Goal: Information Seeking & Learning: Understand process/instructions

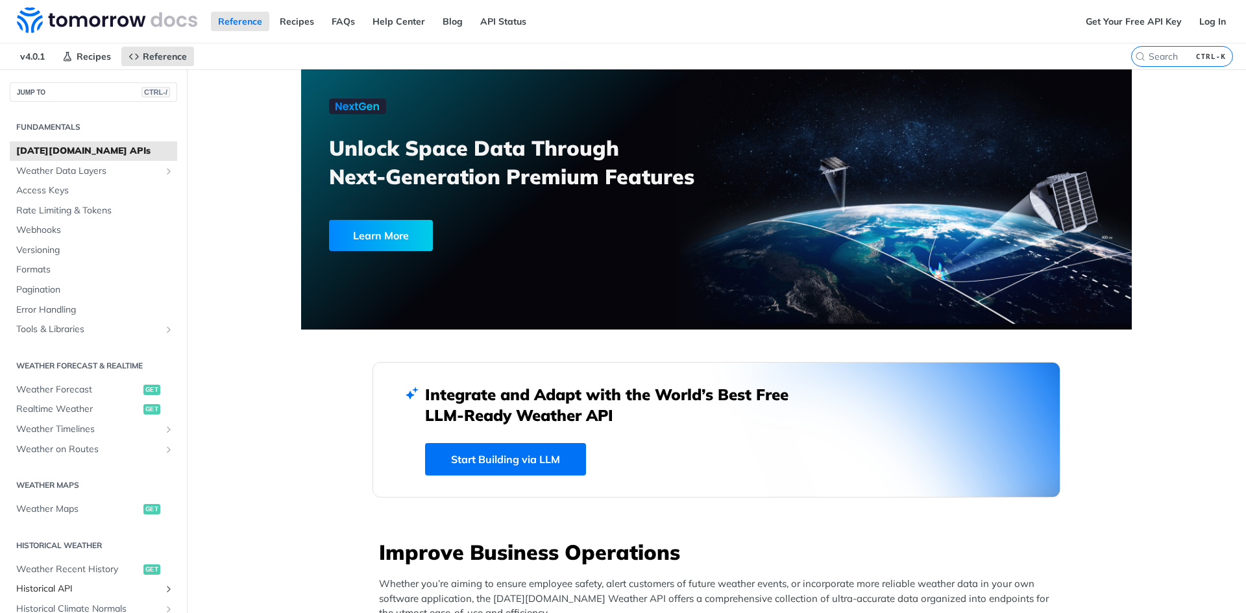
click at [42, 592] on span "Historical API" at bounding box center [88, 589] width 144 height 13
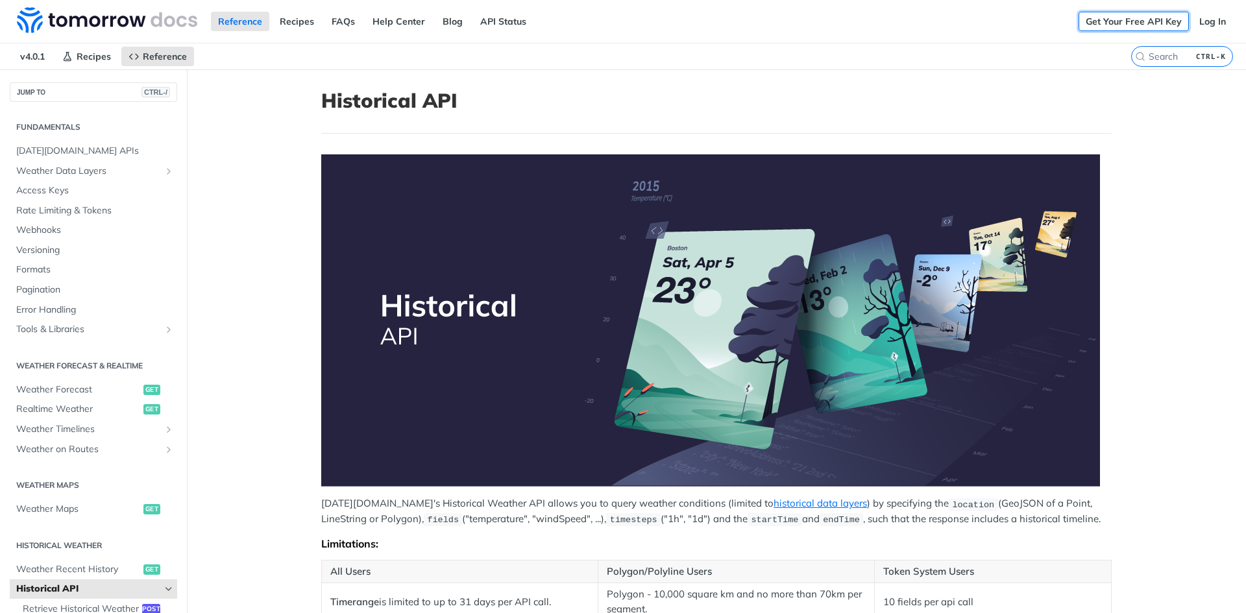
click at [1143, 26] on link "Get Your Free API Key" at bounding box center [1133, 21] width 110 height 19
click at [1143, 23] on link "Get Your Free API Key" at bounding box center [1133, 21] width 110 height 19
click at [1200, 21] on link "Log In" at bounding box center [1212, 21] width 41 height 19
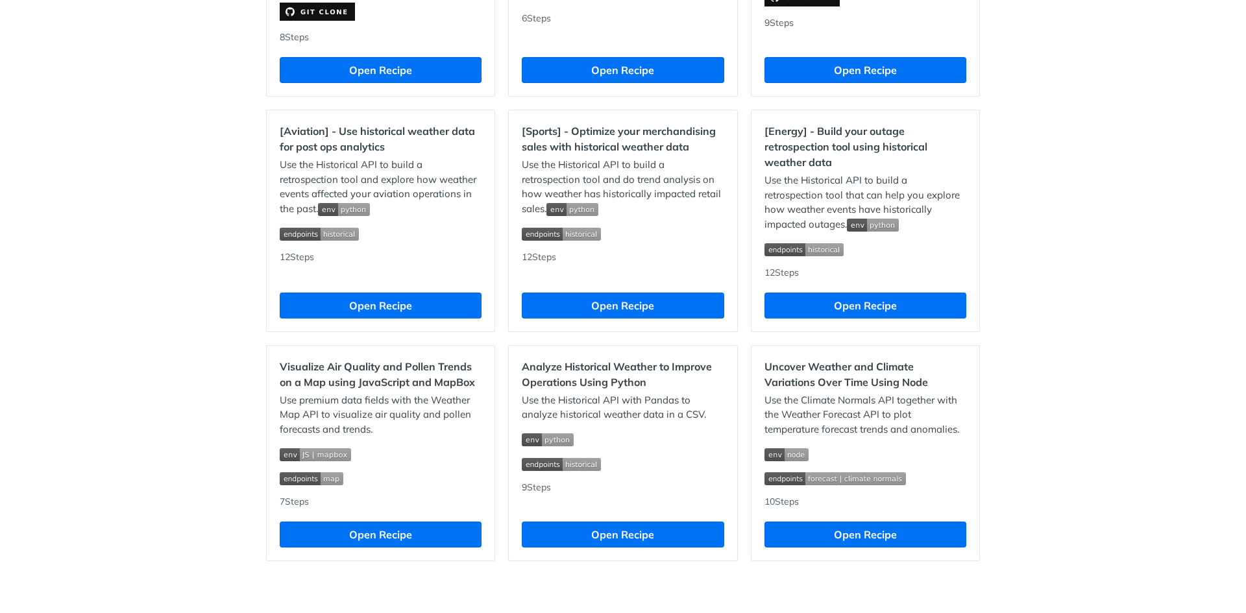
scroll to position [1106, 0]
click at [612, 541] on button "Open Recipe" at bounding box center [623, 535] width 202 height 26
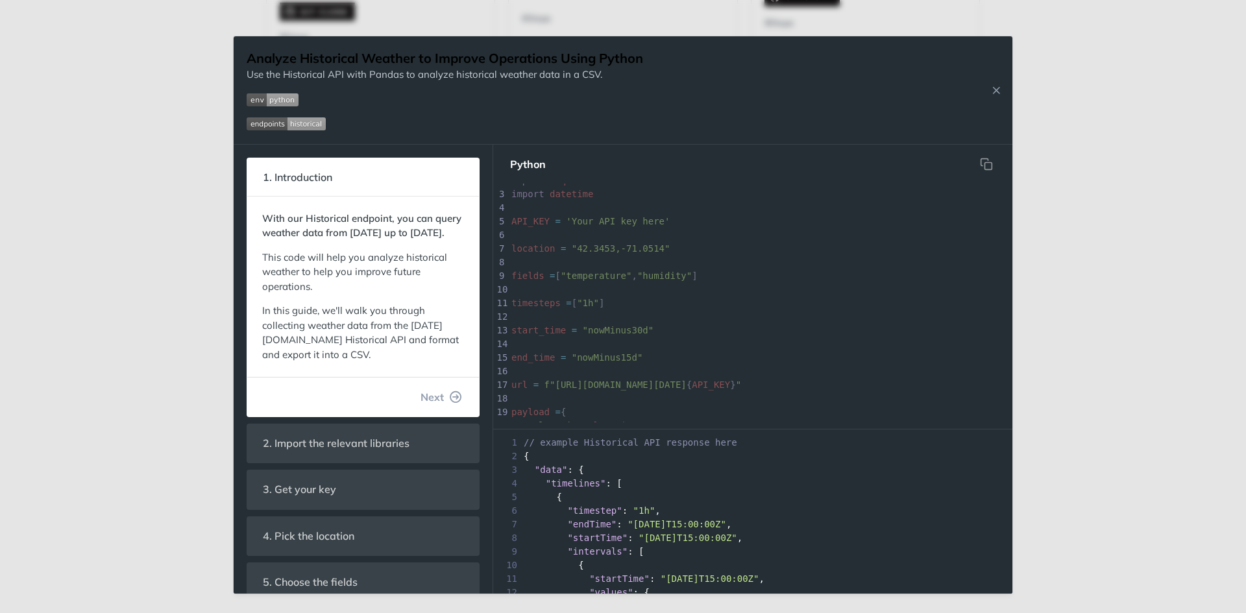
scroll to position [130, 0]
click at [420, 405] on span "Next" at bounding box center [431, 397] width 23 height 16
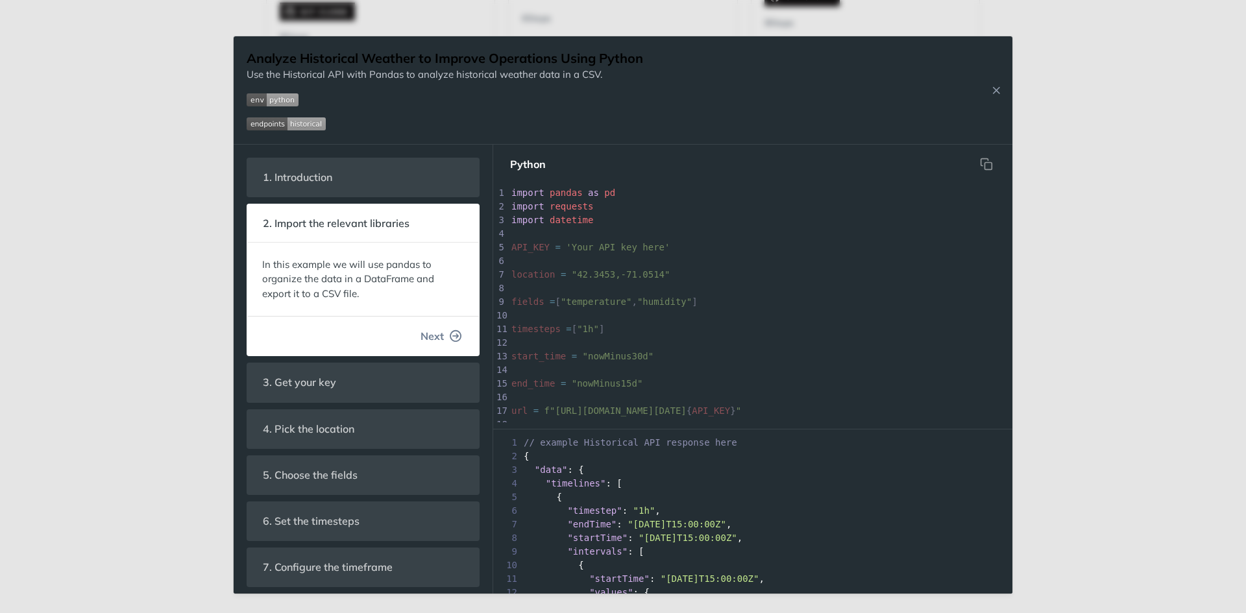
click at [432, 337] on span "Next" at bounding box center [431, 336] width 23 height 16
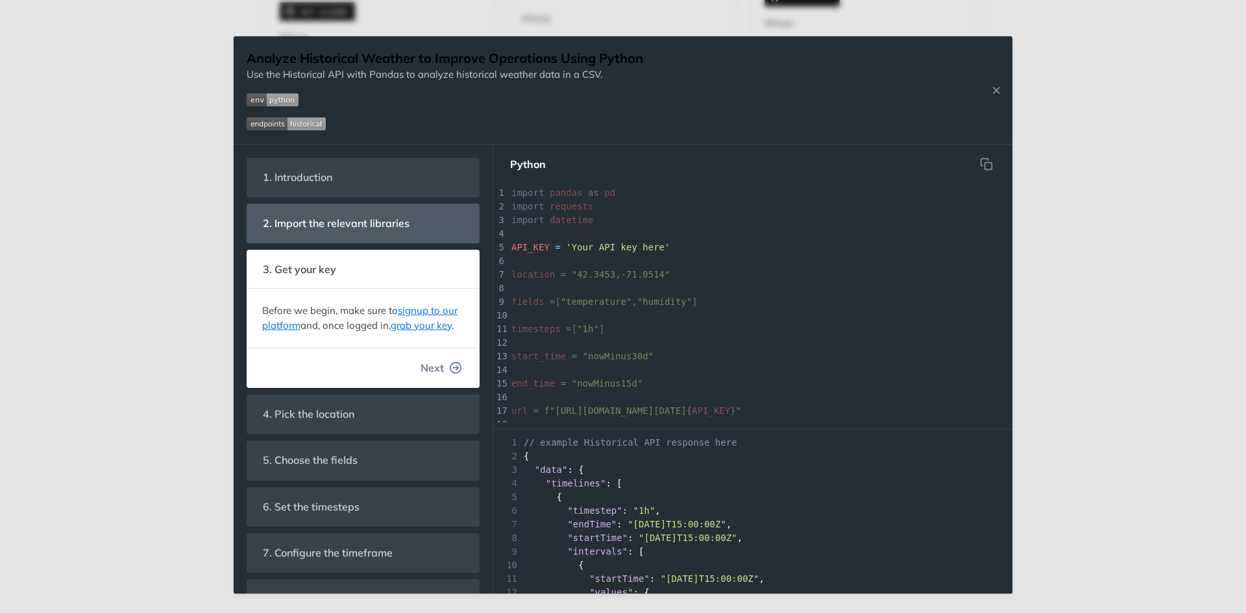
click at [432, 376] on span "Next" at bounding box center [431, 368] width 23 height 16
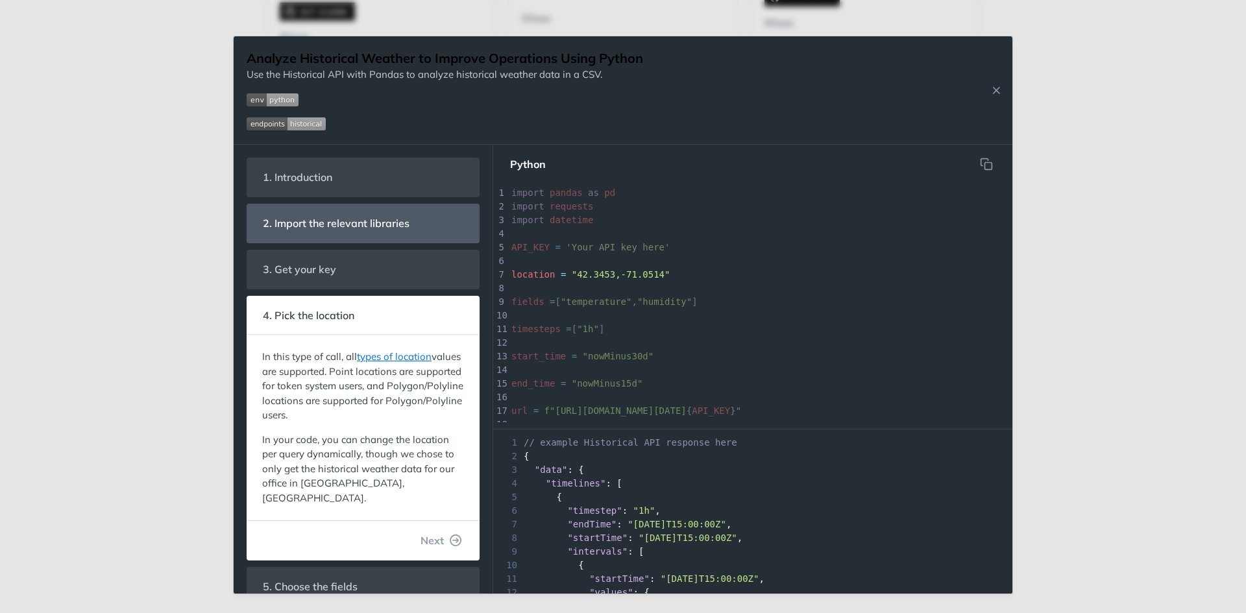
scroll to position [23, 0]
click at [435, 530] on button "Next" at bounding box center [441, 540] width 62 height 26
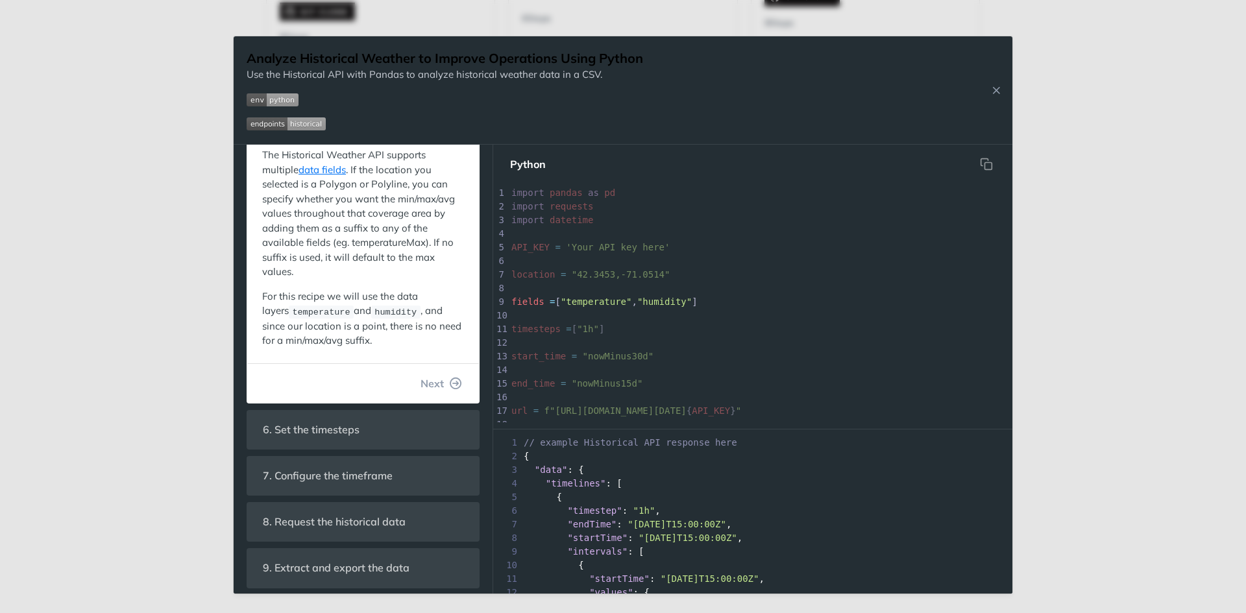
scroll to position [254, 0]
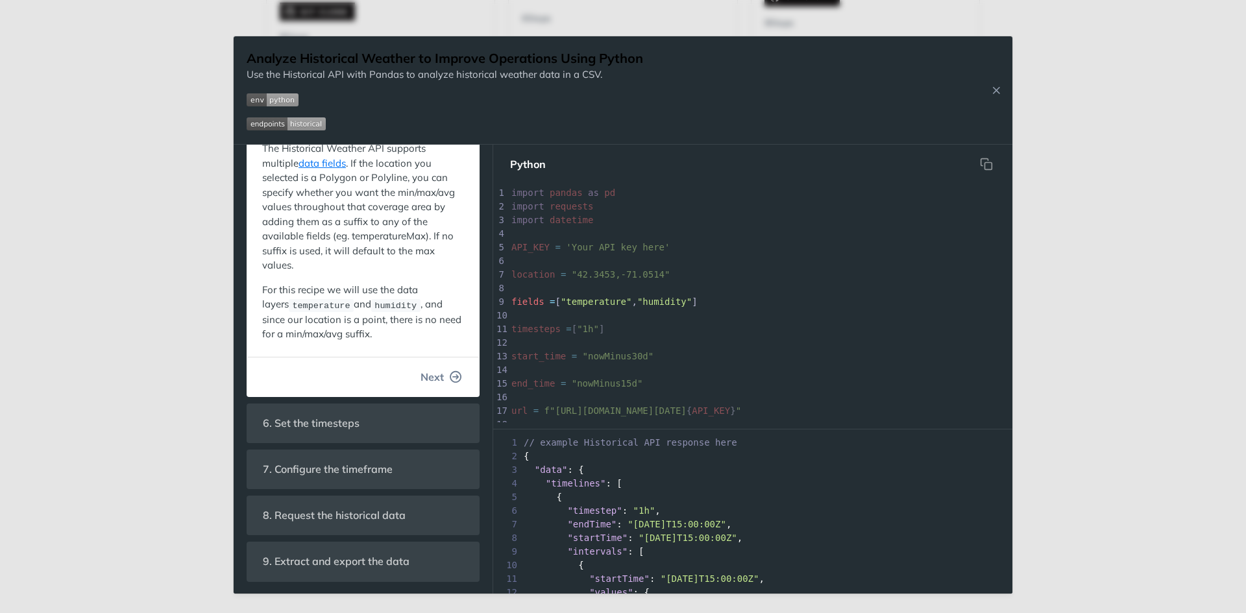
click at [439, 375] on button "Next" at bounding box center [441, 377] width 62 height 26
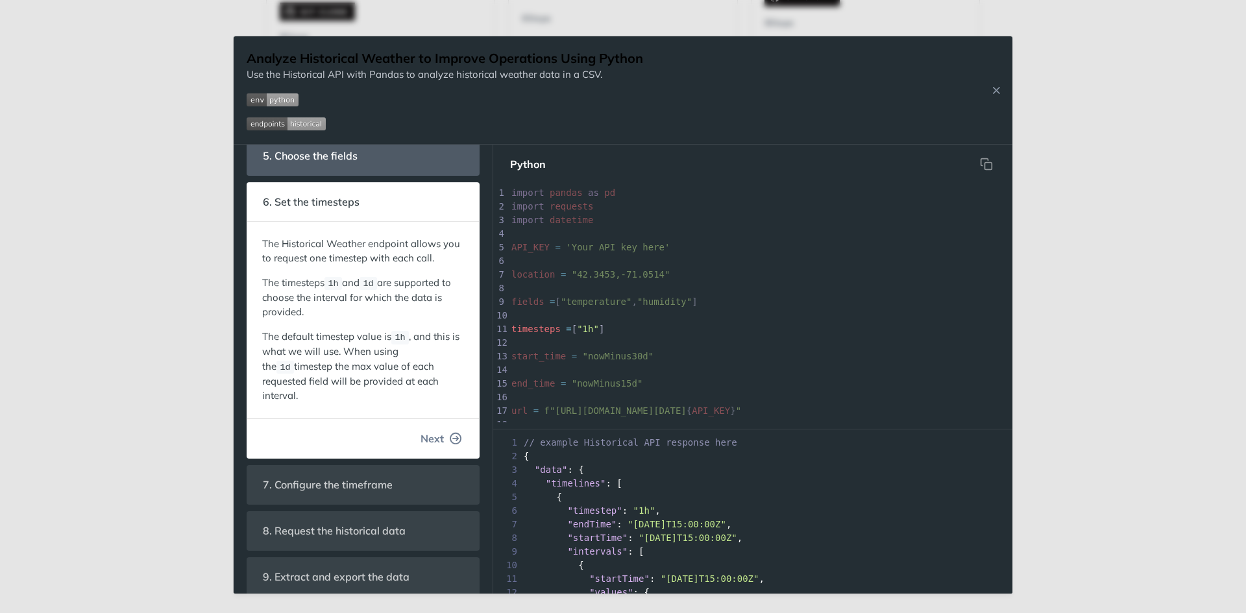
scroll to position [6, 0]
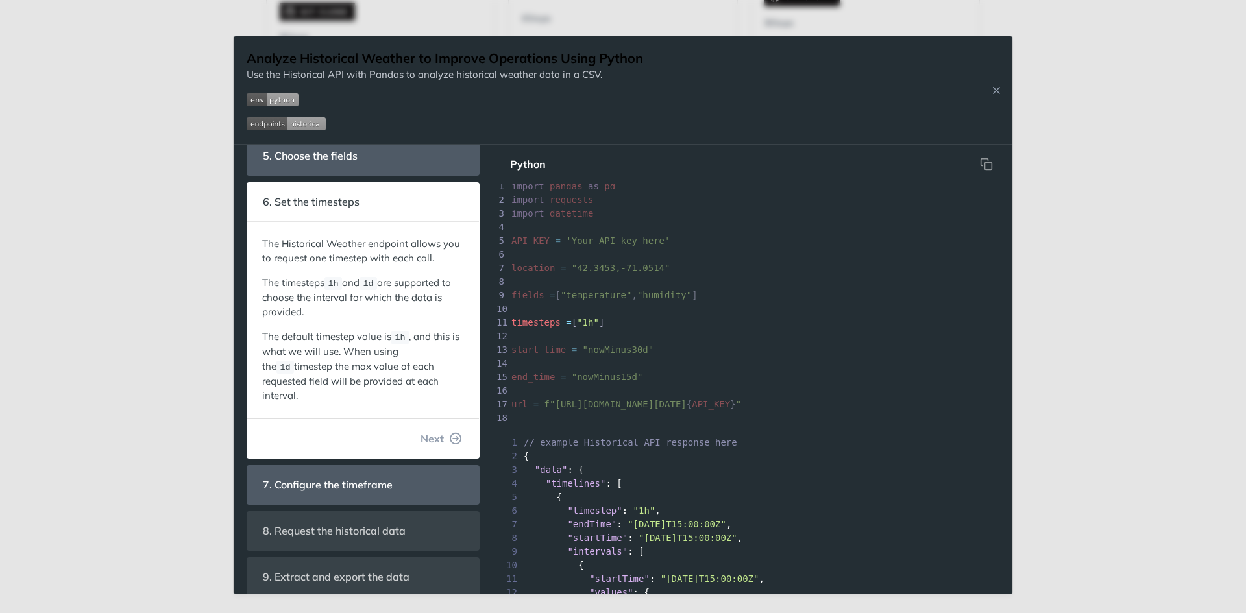
drag, startPoint x: 432, startPoint y: 418, endPoint x: 428, endPoint y: 442, distance: 24.4
click at [431, 431] on span "Next" at bounding box center [431, 439] width 23 height 16
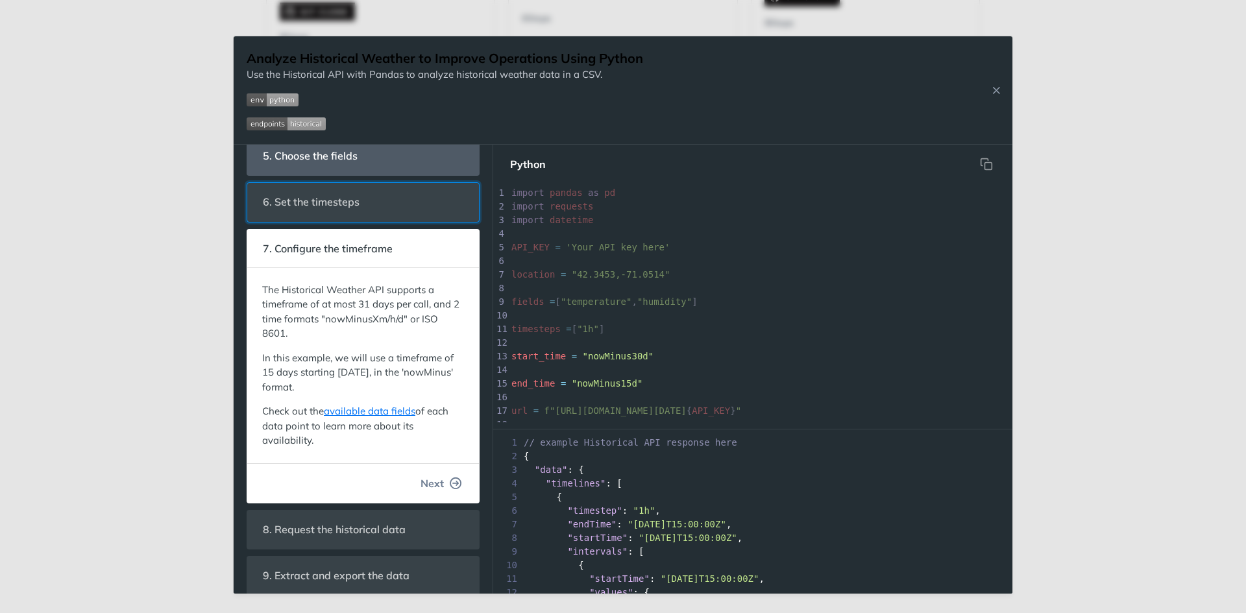
scroll to position [55, 0]
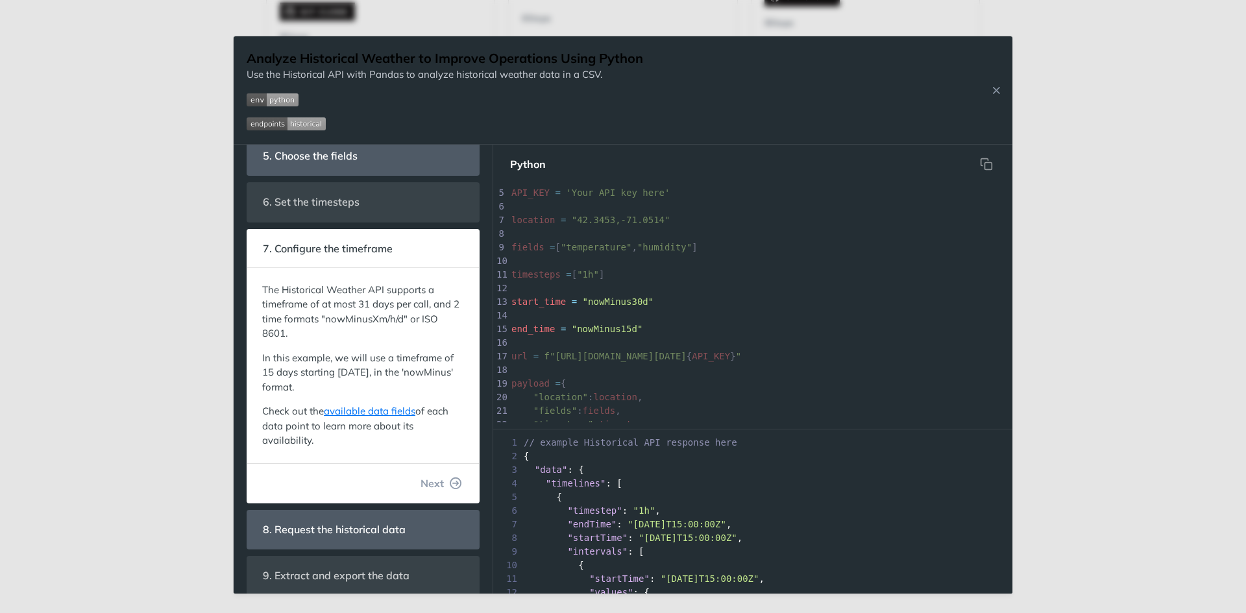
click at [422, 480] on span "Next" at bounding box center [431, 484] width 23 height 16
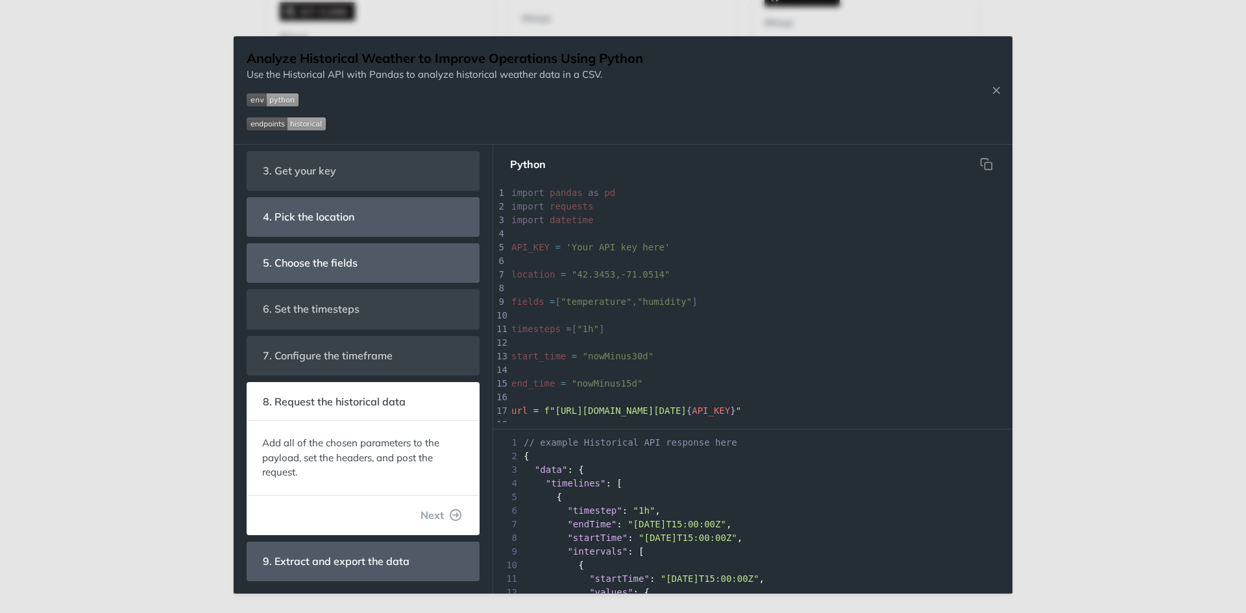
scroll to position [197, 0]
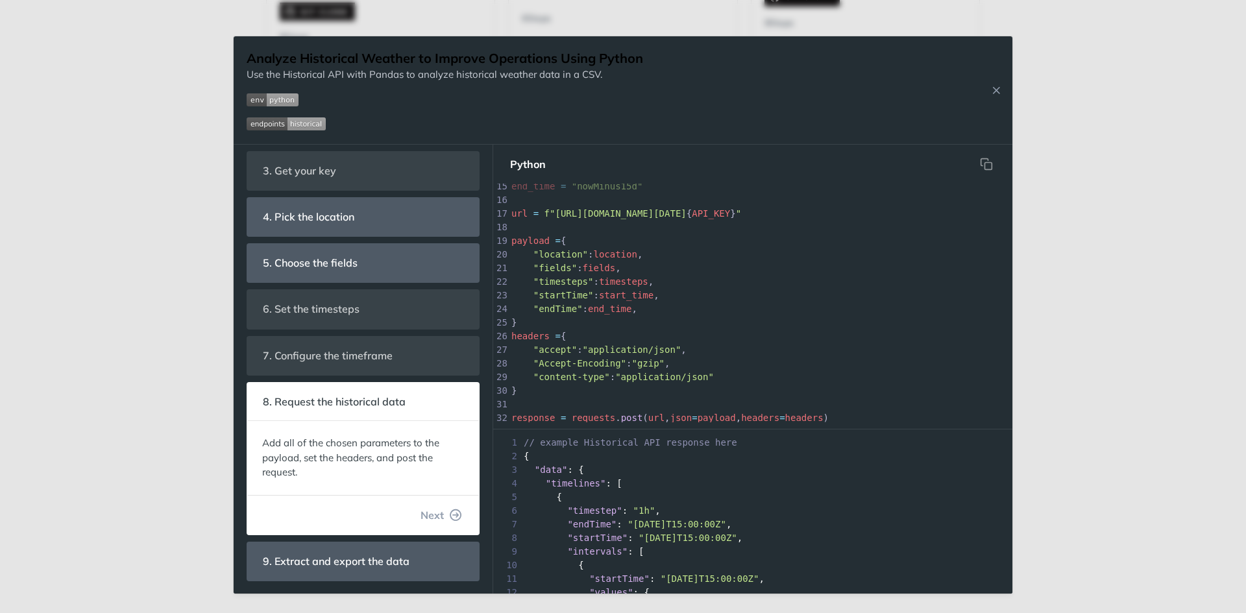
drag, startPoint x: 427, startPoint y: 520, endPoint x: 429, endPoint y: 505, distance: 15.0
click at [428, 520] on span "Next" at bounding box center [431, 515] width 23 height 16
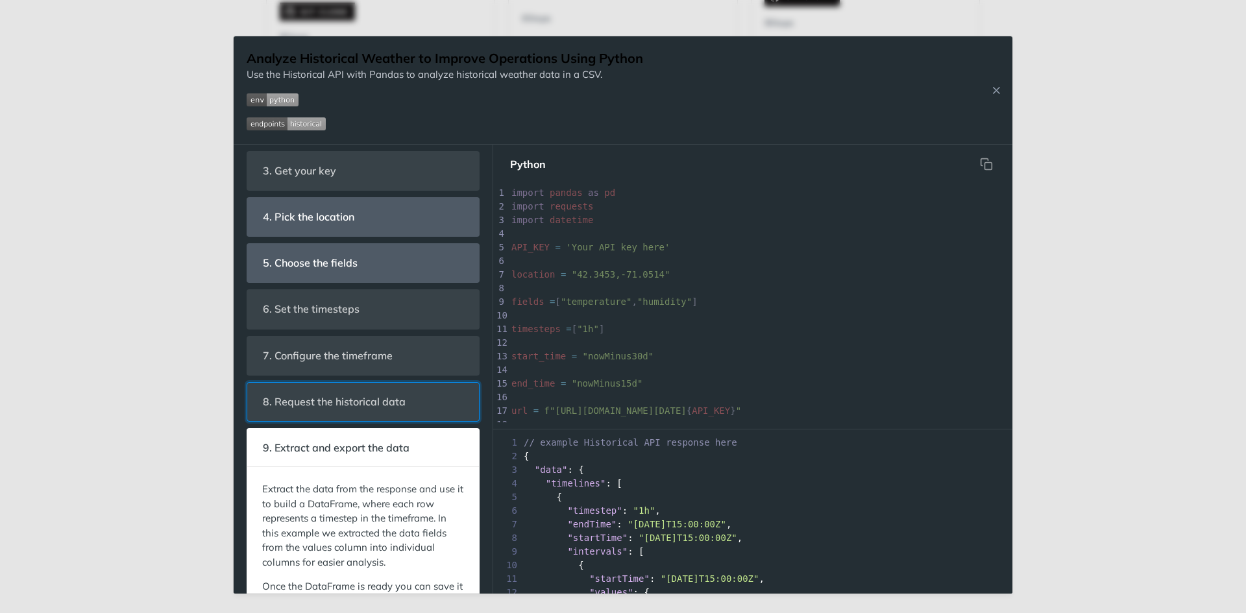
scroll to position [142, 0]
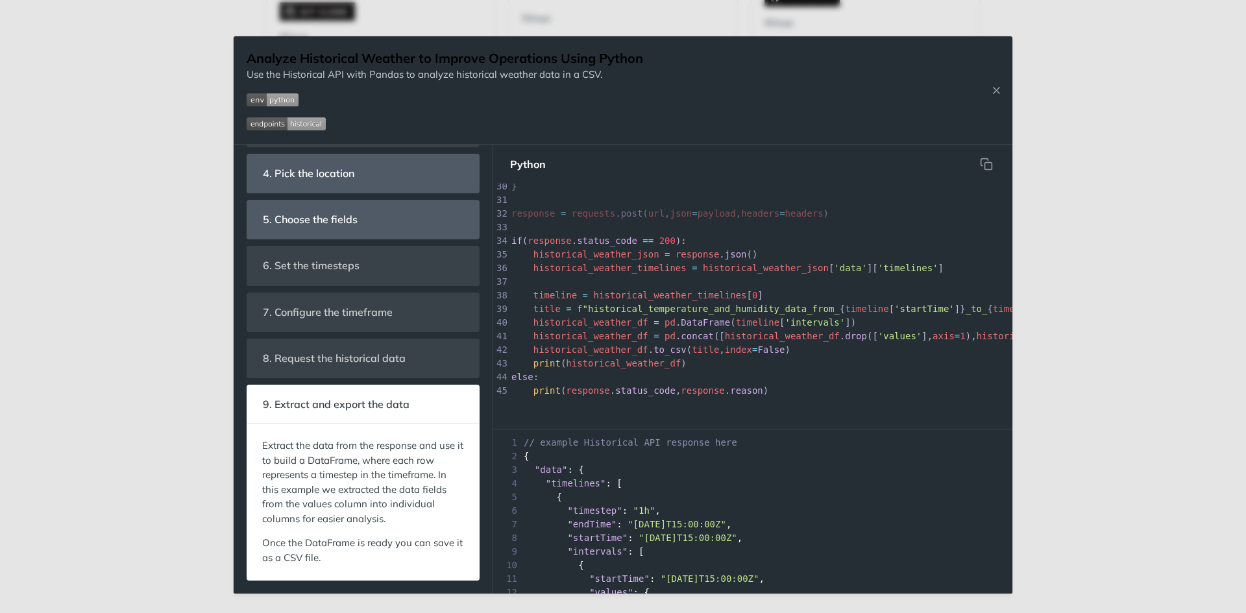
click at [593, 293] on span "historical_weather_timelines" at bounding box center [669, 295] width 153 height 10
click at [988, 169] on icon "hidden" at bounding box center [988, 165] width 7 height 7
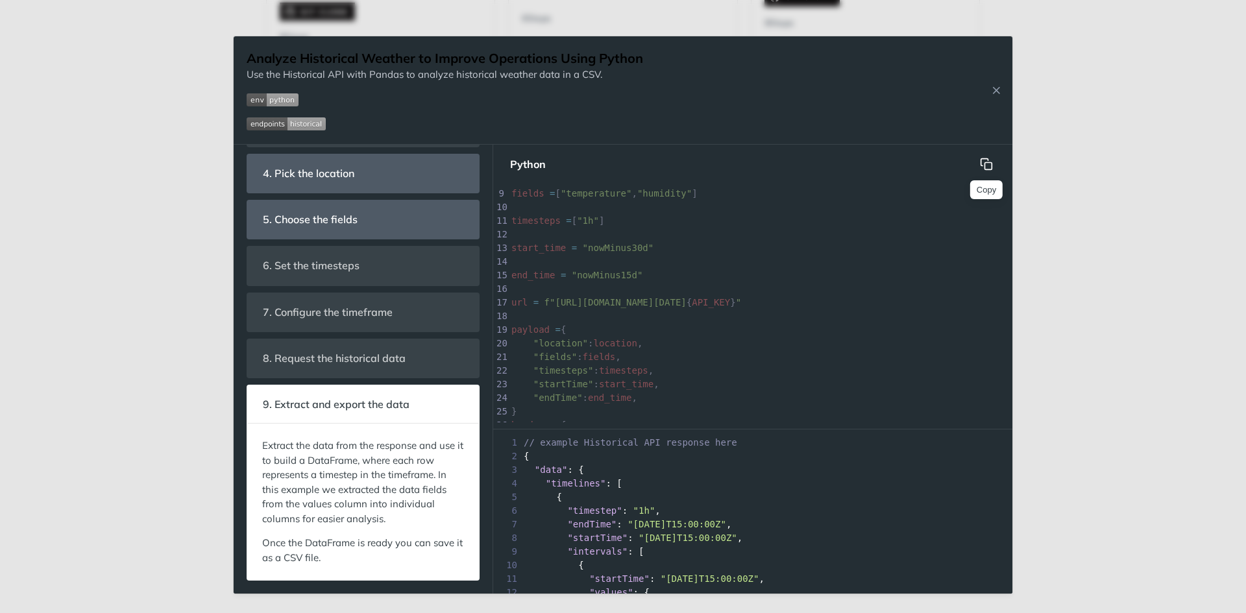
scroll to position [0, 0]
click at [997, 93] on icon "Close Recipe" at bounding box center [996, 90] width 12 height 12
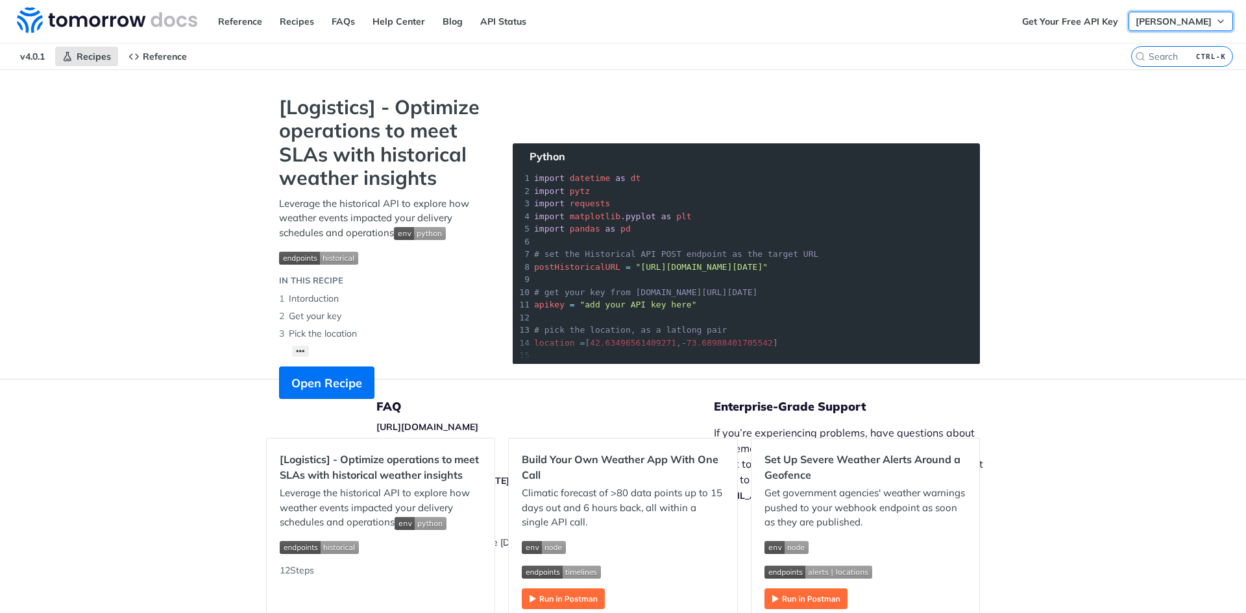
click at [1185, 25] on span "Brian Farley" at bounding box center [1173, 22] width 76 height 12
click at [1098, 25] on link "Get Your Free API Key" at bounding box center [1070, 21] width 110 height 19
